Goal: Book appointment/travel/reservation

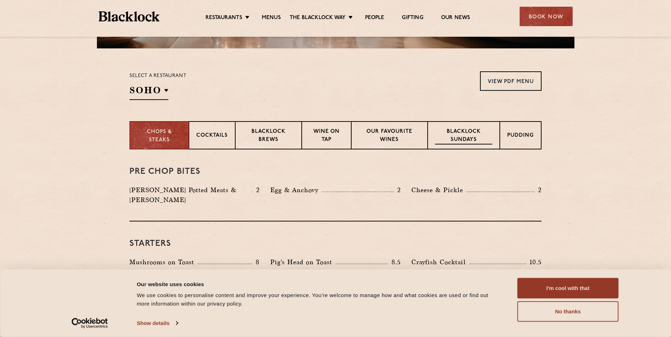
click at [452, 137] on p "Blacklock Sundays" at bounding box center [463, 136] width 57 height 17
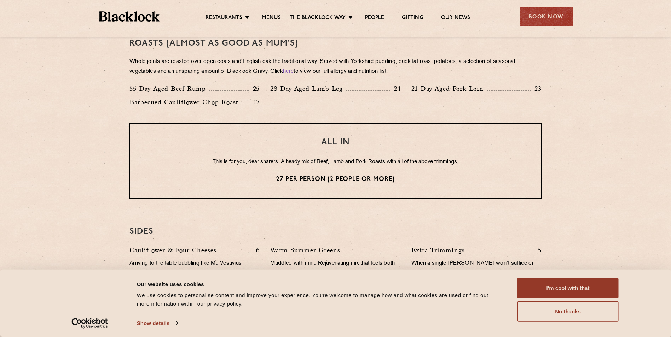
scroll to position [514, 0]
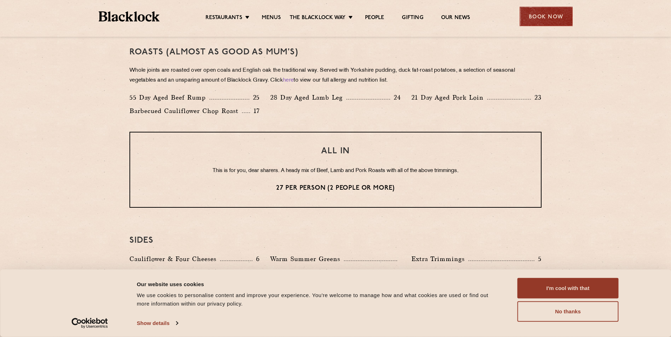
click at [540, 19] on div "Book Now" at bounding box center [546, 16] width 53 height 19
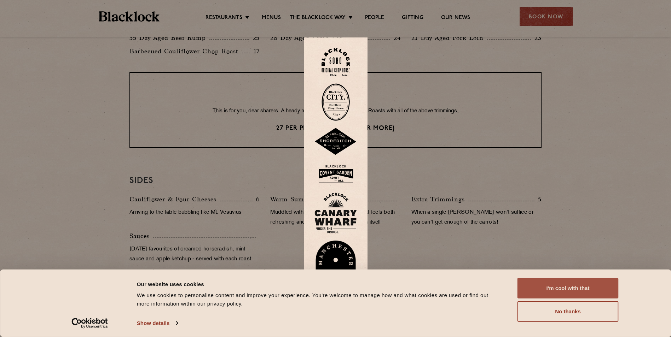
scroll to position [574, 0]
click at [566, 287] on button "I'm cool with that" at bounding box center [567, 288] width 101 height 21
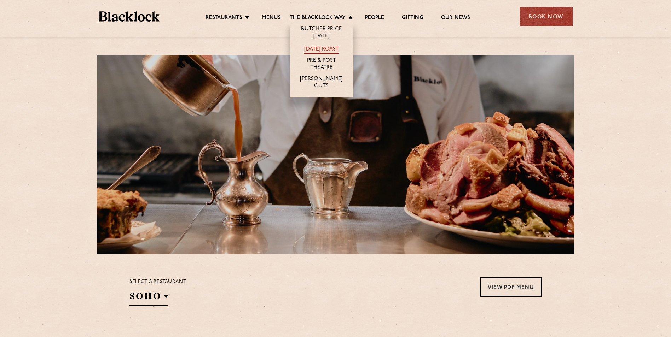
click at [323, 48] on link "[DATE] Roast" at bounding box center [321, 50] width 34 height 8
